Goal: Transaction & Acquisition: Purchase product/service

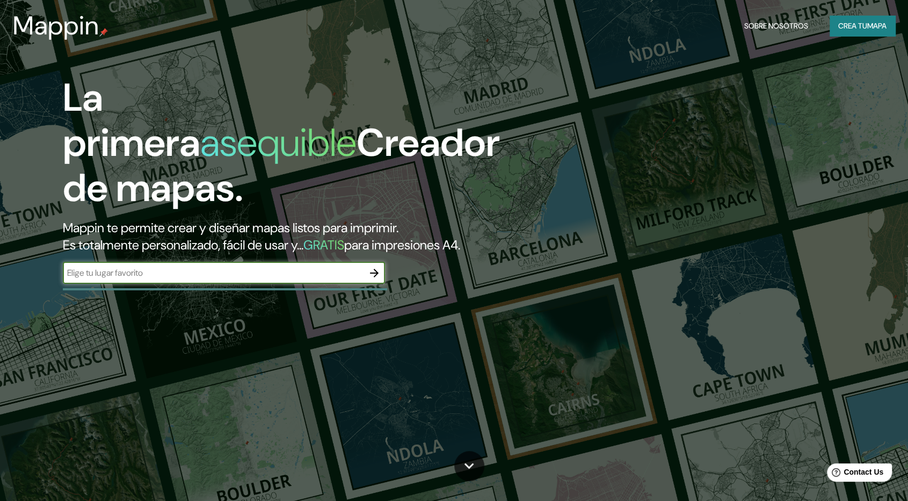
click at [242, 272] on input "text" at bounding box center [213, 272] width 301 height 12
type input "[PERSON_NAME] META"
click at [378, 277] on icon "button" at bounding box center [374, 272] width 13 height 13
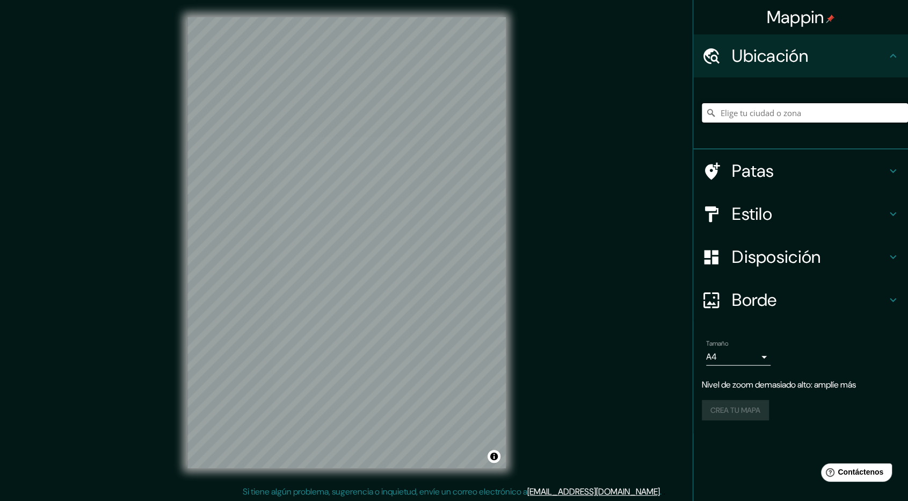
click at [765, 114] on input "Elige tu ciudad o zona" at bounding box center [805, 112] width 206 height 19
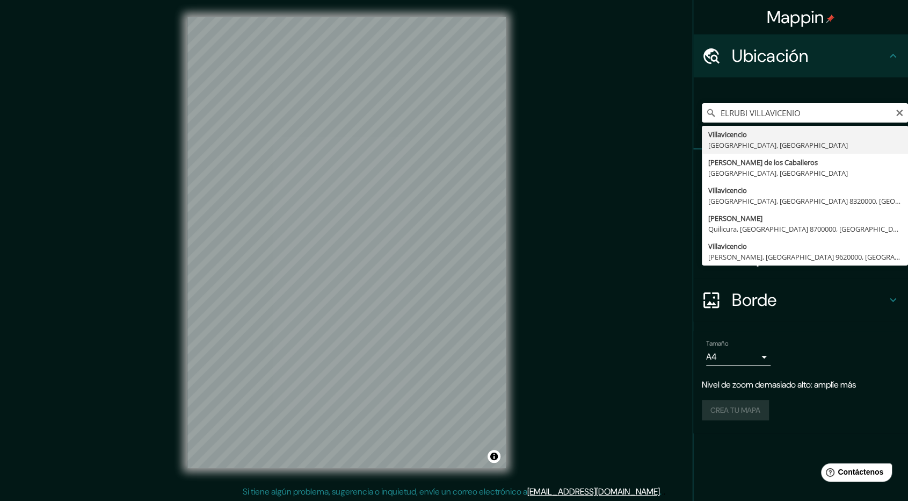
type input "[PERSON_NAME], [GEOGRAPHIC_DATA], [GEOGRAPHIC_DATA]"
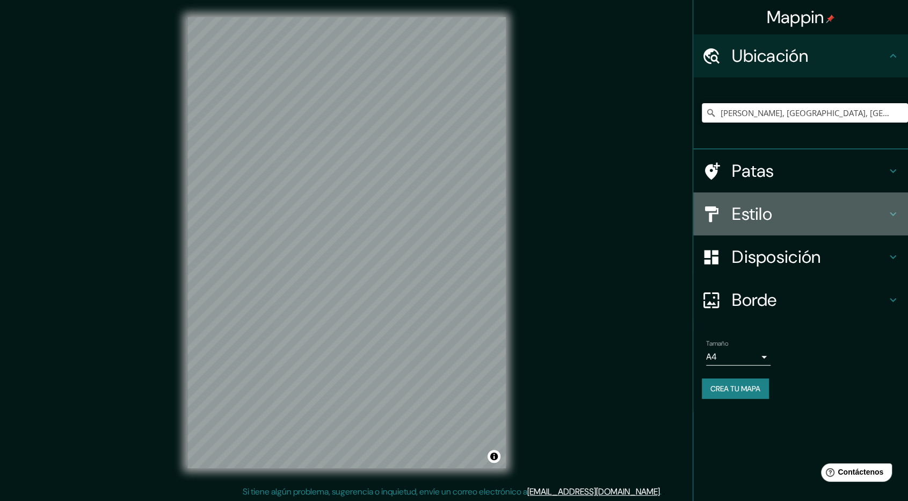
click at [764, 210] on font "Estilo" at bounding box center [752, 213] width 40 height 23
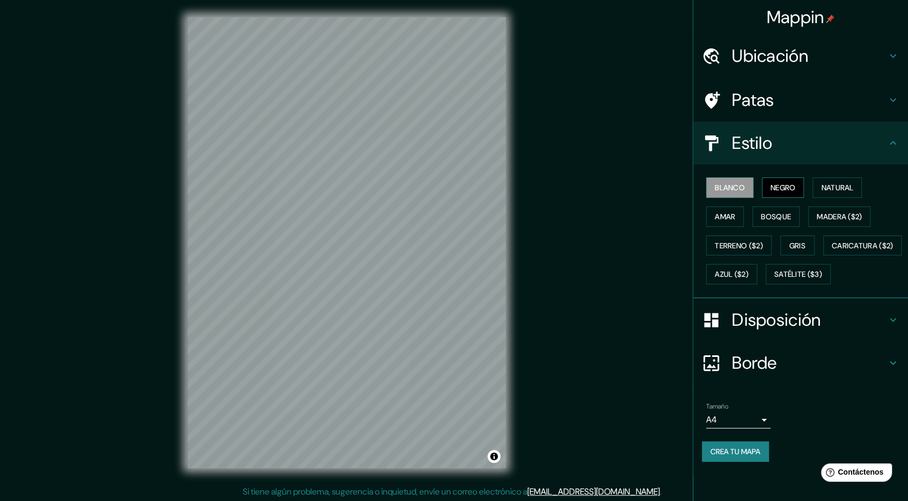
click at [775, 183] on font "Negro" at bounding box center [783, 188] width 25 height 10
click at [724, 187] on font "Blanco" at bounding box center [730, 188] width 30 height 10
click at [795, 187] on font "Negro" at bounding box center [783, 188] width 25 height 10
click at [853, 192] on font "Natural" at bounding box center [837, 188] width 32 height 10
click at [726, 215] on font "Amar" at bounding box center [725, 217] width 20 height 10
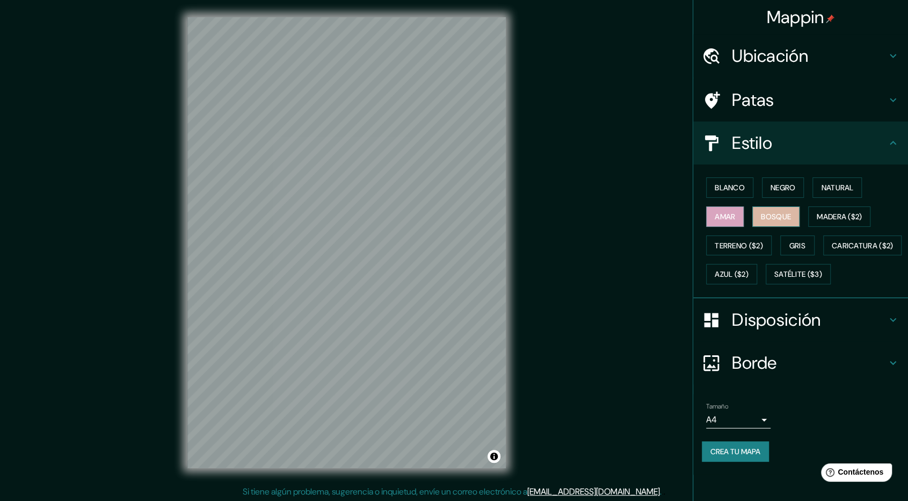
click at [788, 214] on font "Bosque" at bounding box center [776, 217] width 30 height 10
click at [795, 247] on font "Gris" at bounding box center [798, 246] width 16 height 10
